Goal: Go to known website: Access a specific website the user already knows

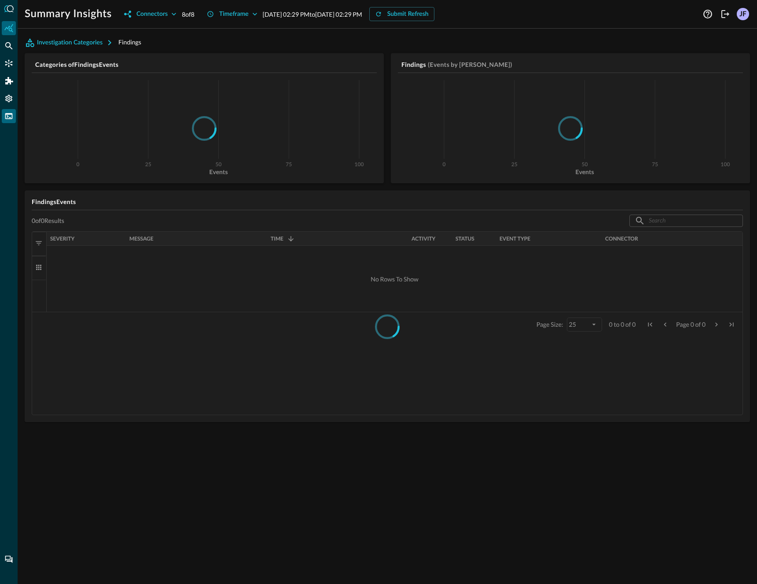
click at [8, 115] on icon "FSQL" at bounding box center [8, 116] width 9 height 9
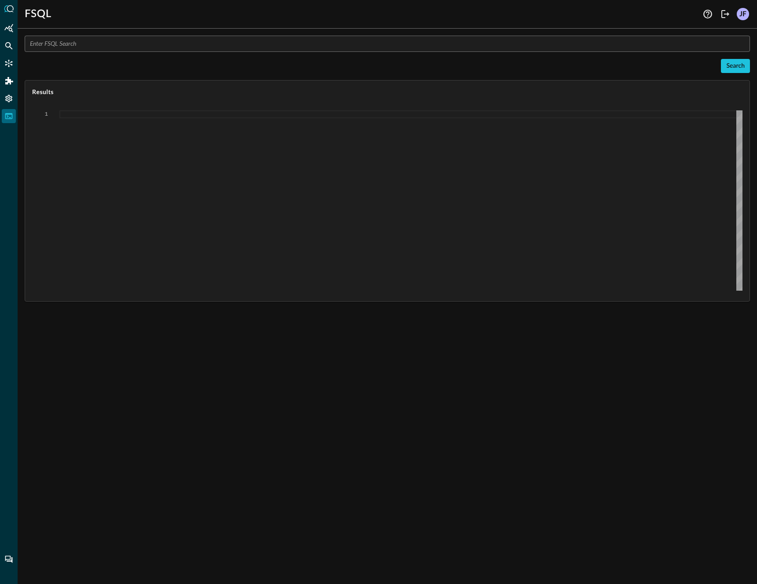
click at [220, 47] on input "text" at bounding box center [390, 44] width 720 height 16
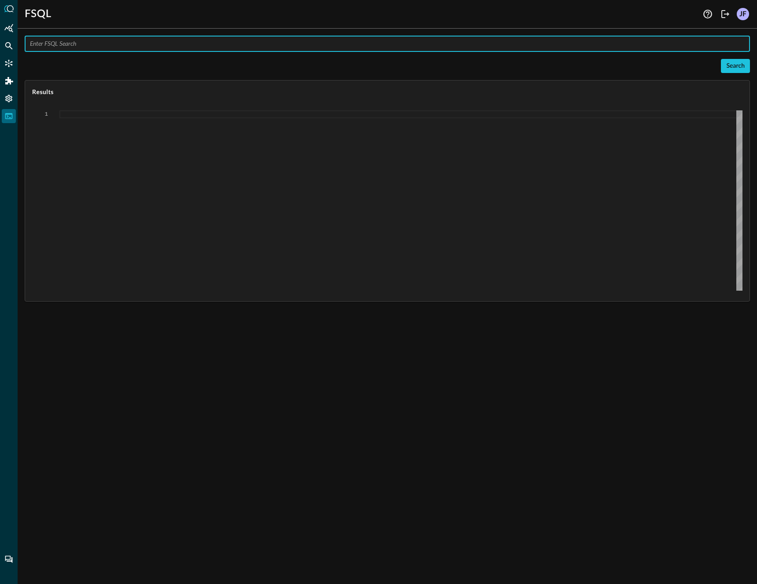
click at [150, 112] on div at bounding box center [400, 200] width 683 height 180
